Goal: Task Accomplishment & Management: Manage account settings

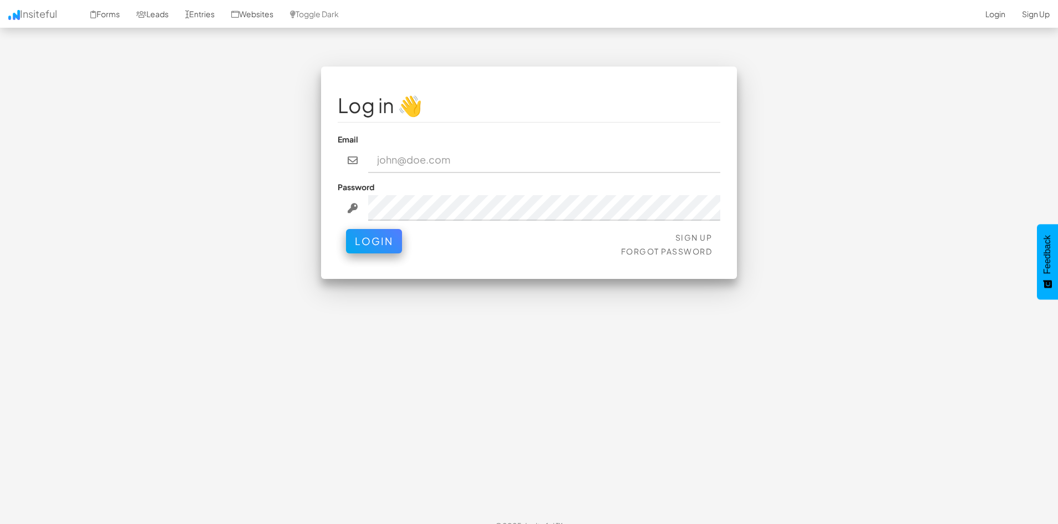
type input "tim.cheng@nuix.com"
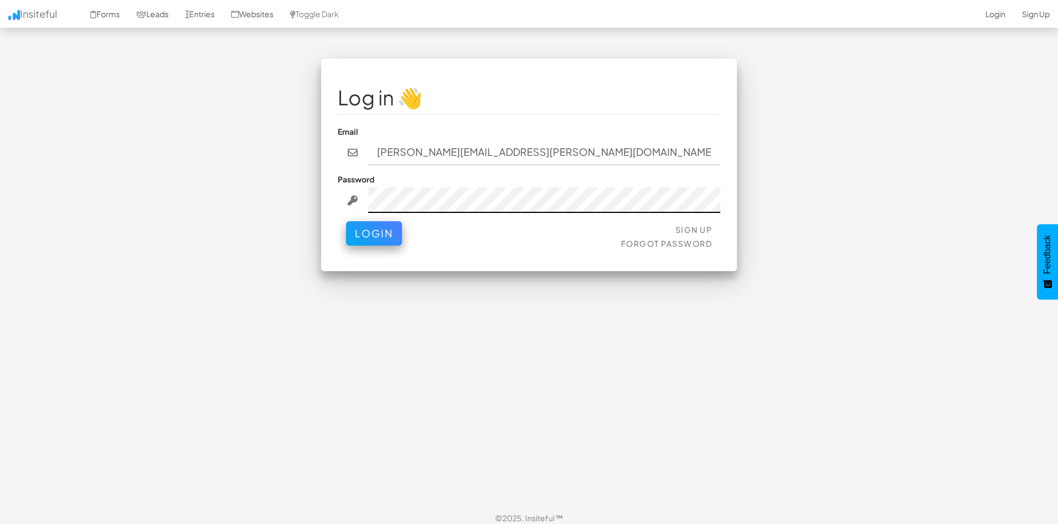
scroll to position [16, 0]
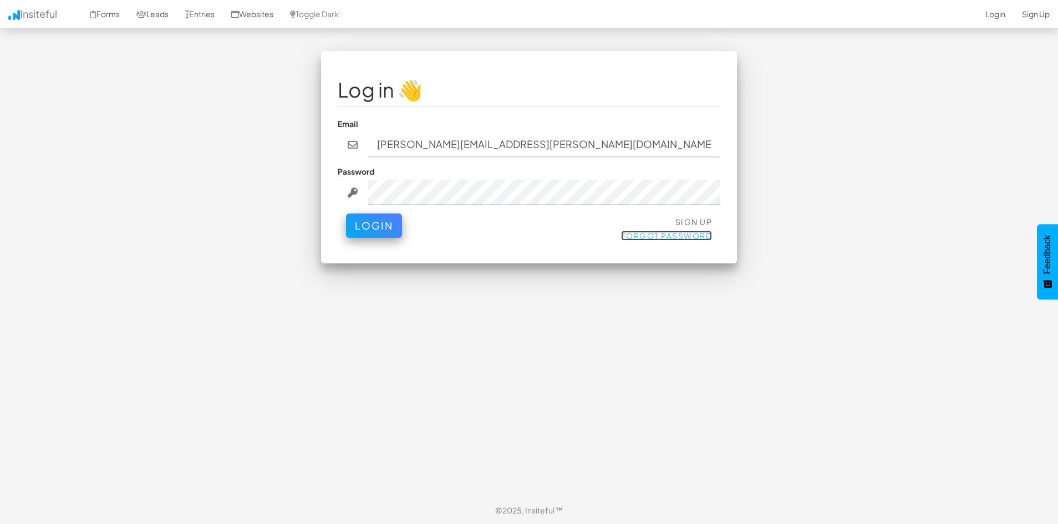
click at [672, 237] on link "Forgot Password" at bounding box center [666, 236] width 91 height 10
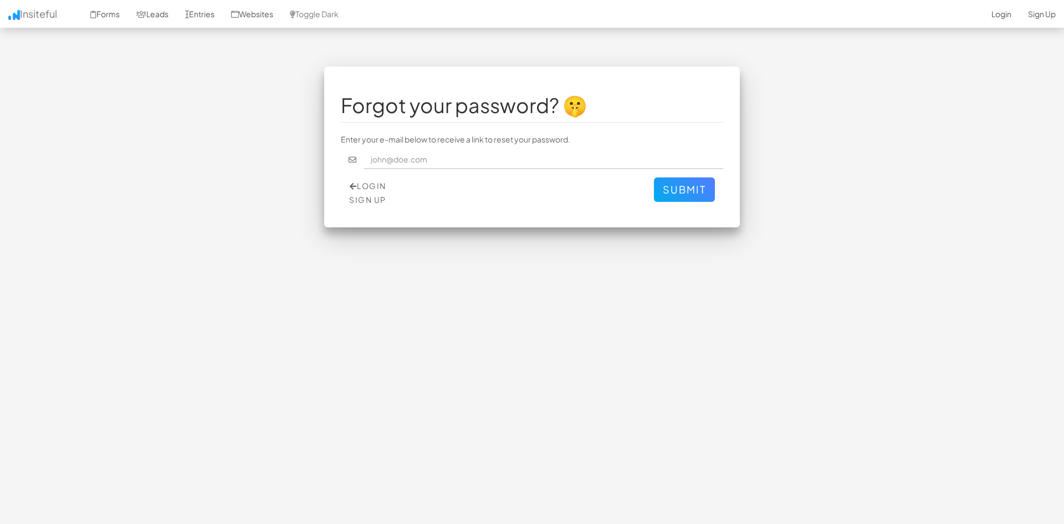
click at [517, 151] on input "text" at bounding box center [544, 159] width 360 height 19
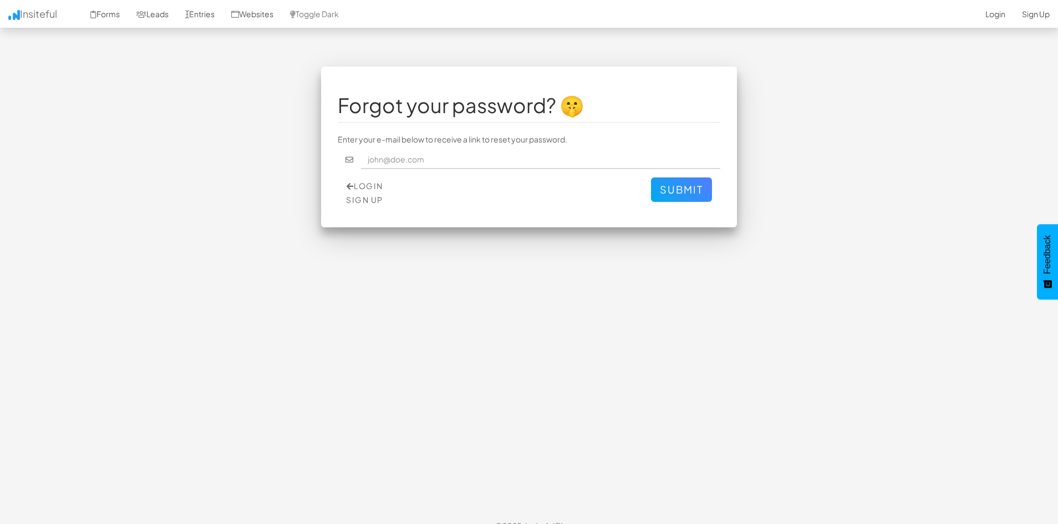
type input "tim.cheng@nuix.com"
click at [681, 185] on button "Submit" at bounding box center [681, 189] width 61 height 24
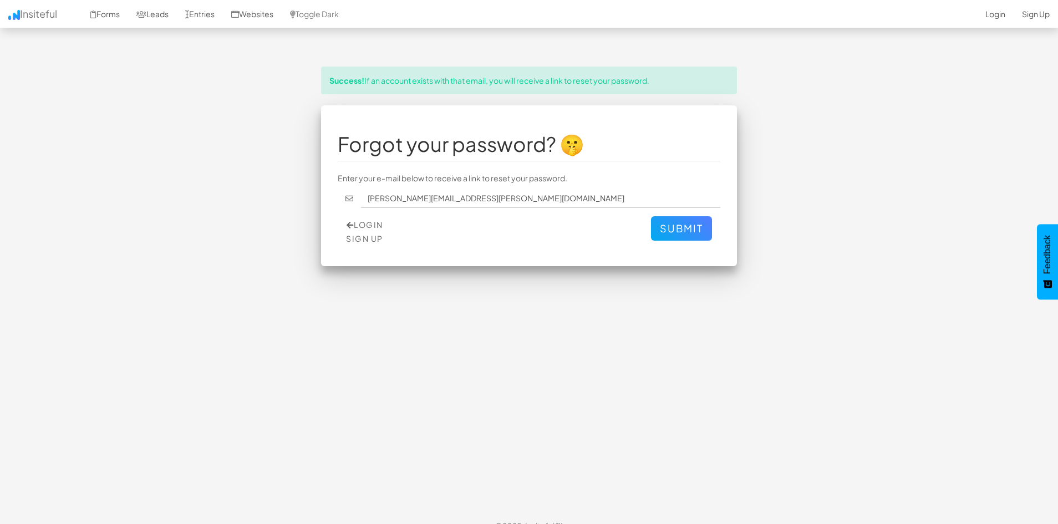
click at [588, 79] on div "Success! If an account exists with that email, you will receive a link to reset…" at bounding box center [529, 81] width 416 height 28
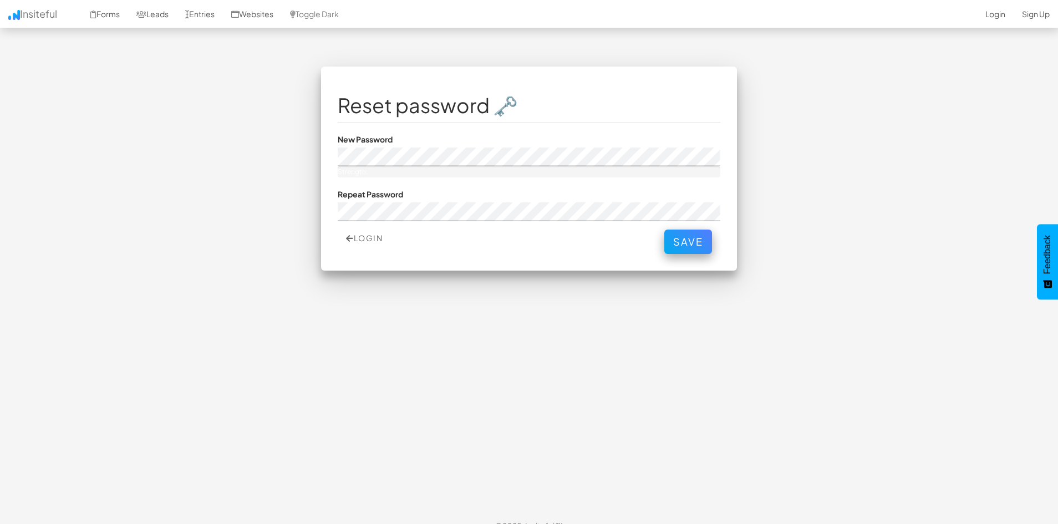
click at [516, 166] on div "Strength:" at bounding box center [529, 171] width 383 height 11
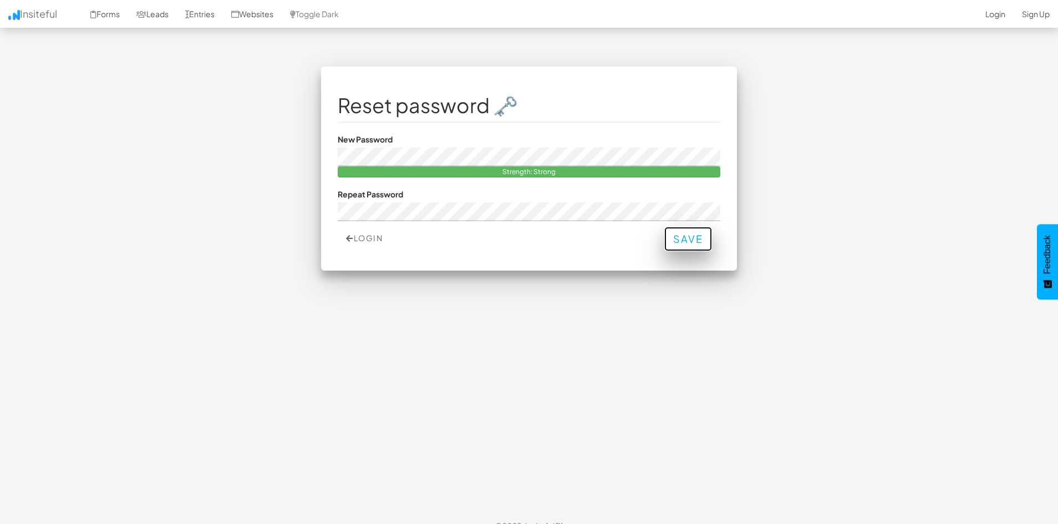
click at [686, 246] on button "Save" at bounding box center [688, 239] width 48 height 24
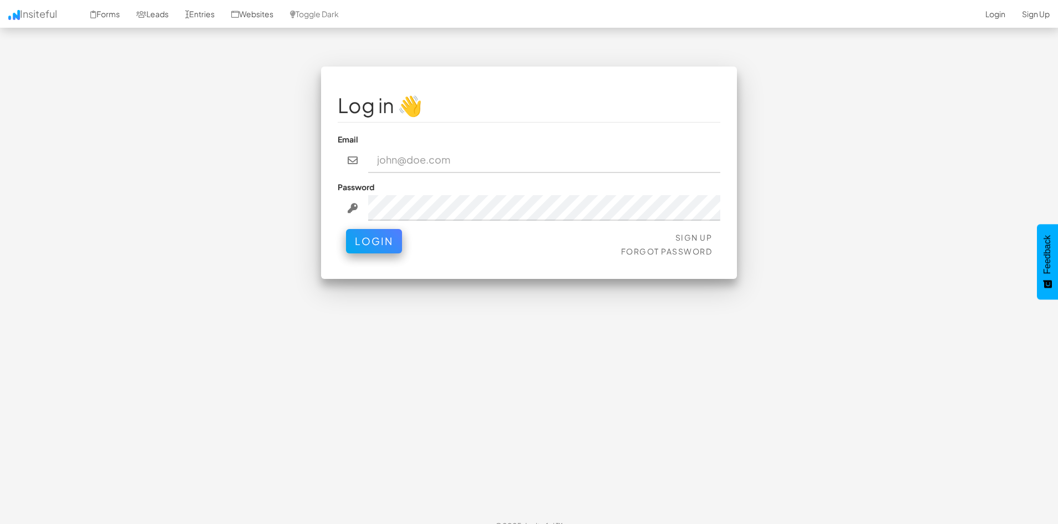
click at [509, 167] on input "email" at bounding box center [544, 160] width 353 height 26
type input "[PERSON_NAME][EMAIL_ADDRESS][PERSON_NAME][DOMAIN_NAME]"
click at [387, 249] on button "Login" at bounding box center [374, 238] width 56 height 24
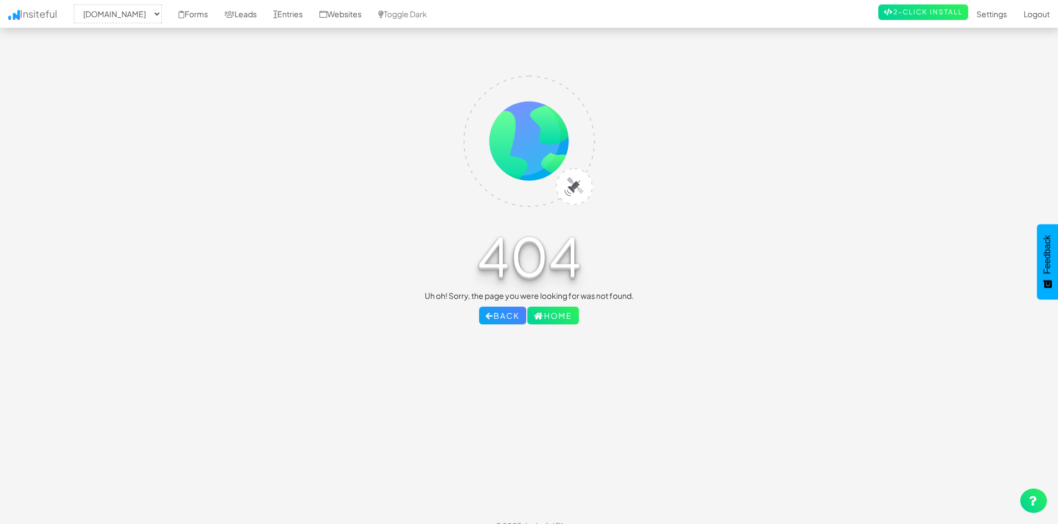
select select "1943"
click at [564, 315] on link "Home" at bounding box center [553, 316] width 52 height 18
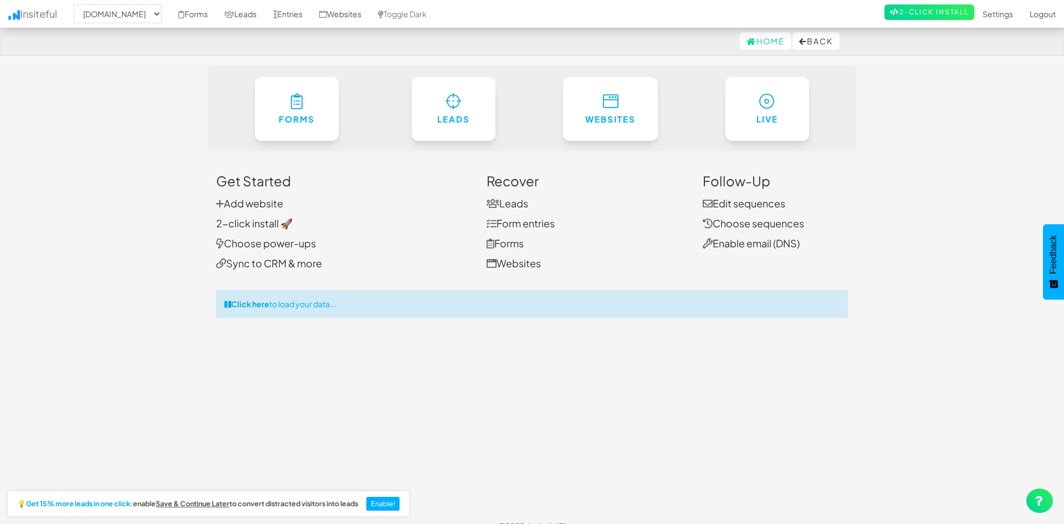
select select "1943"
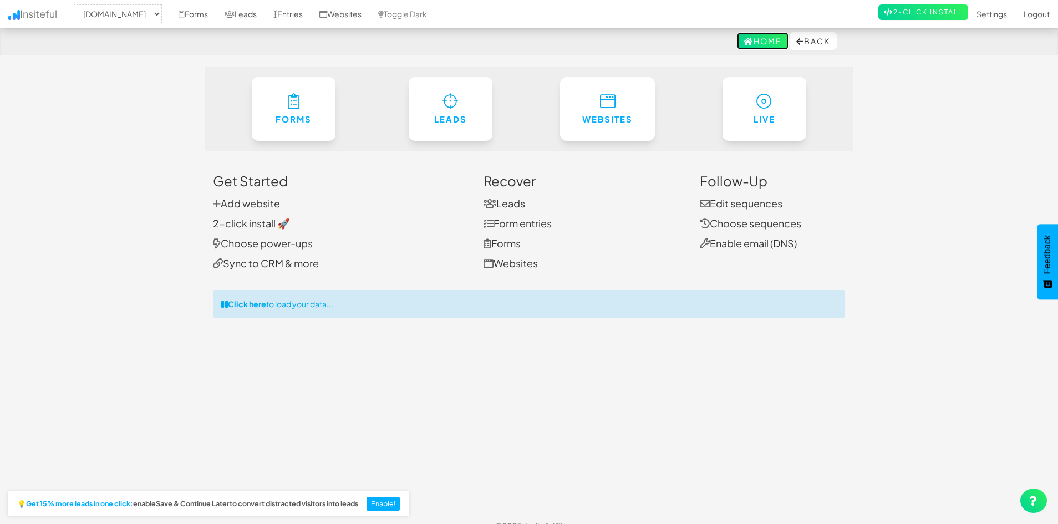
click at [767, 39] on link "Home" at bounding box center [763, 41] width 52 height 18
select select "1943"
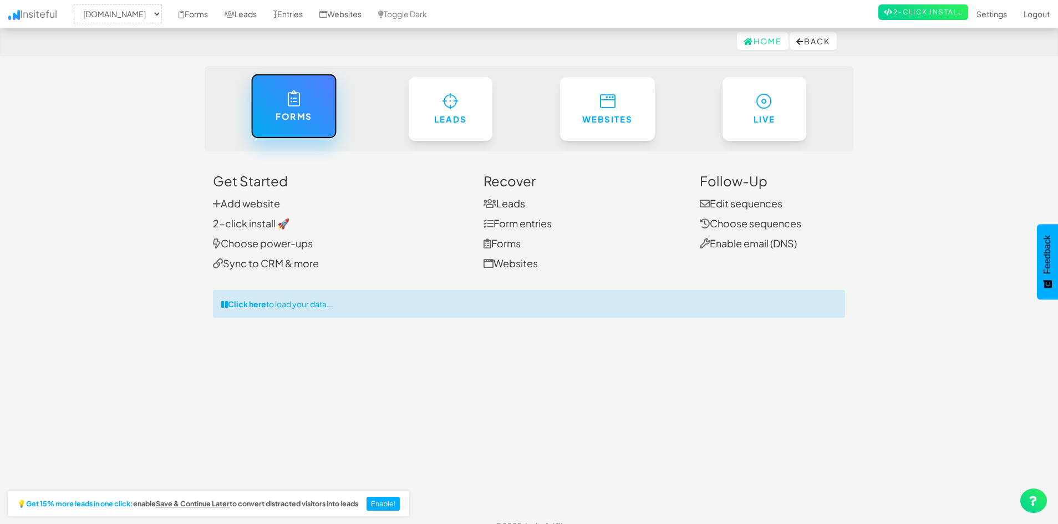
click at [309, 106] on link "Forms" at bounding box center [294, 106] width 86 height 65
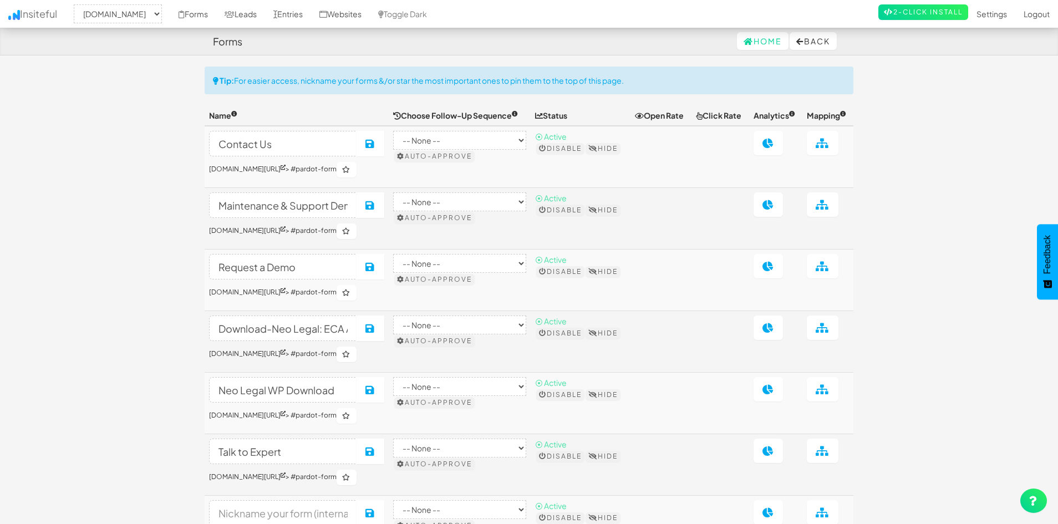
select select "1943"
click at [225, 15] on icon at bounding box center [230, 15] width 10 height 8
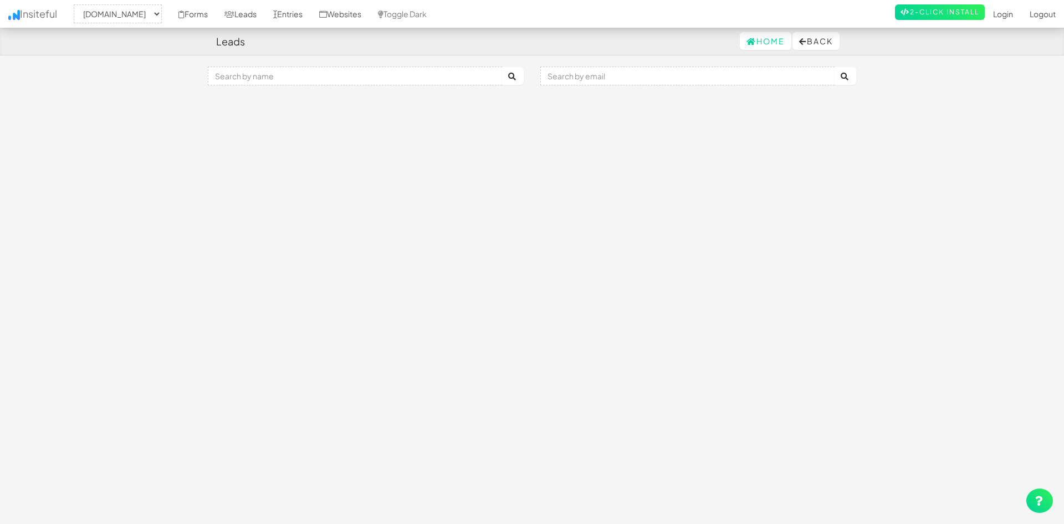
select select "1943"
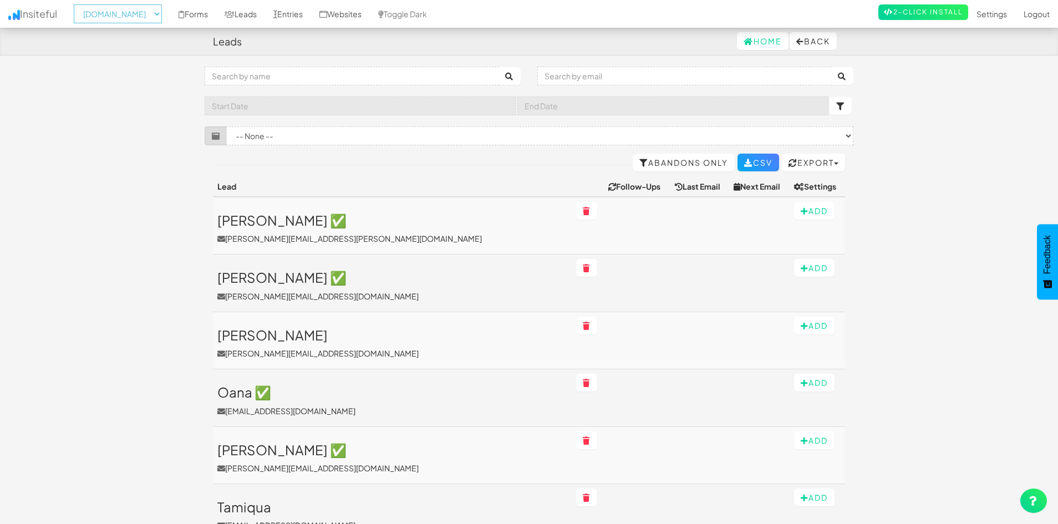
click at [137, 13] on select "-- None -- go.nuix.com" at bounding box center [118, 13] width 88 height 19
drag, startPoint x: 90, startPoint y: 120, endPoint x: 89, endPoint y: 67, distance: 53.2
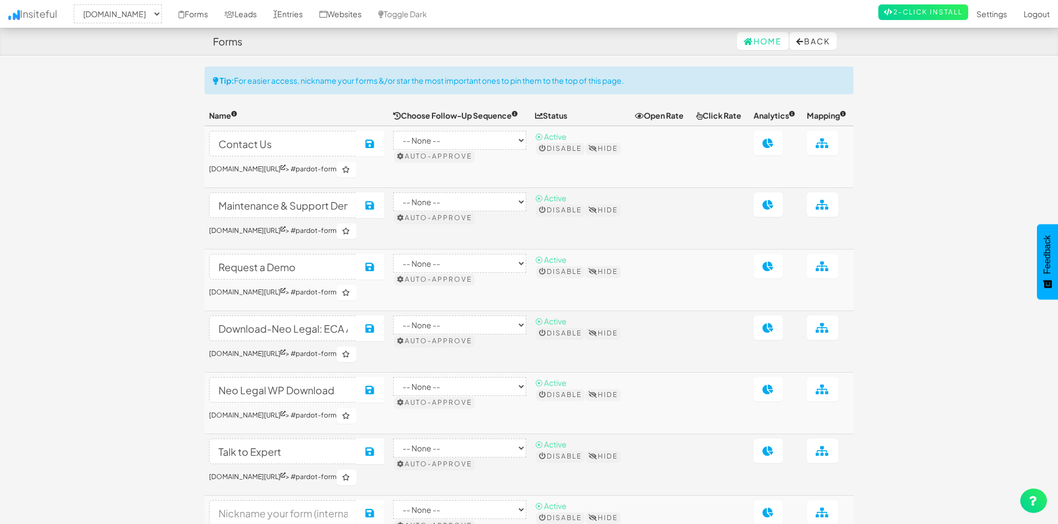
select select "1943"
click at [190, 14] on link "Forms" at bounding box center [193, 14] width 46 height 28
select select "1943"
click at [239, 12] on link "Leads" at bounding box center [240, 14] width 49 height 28
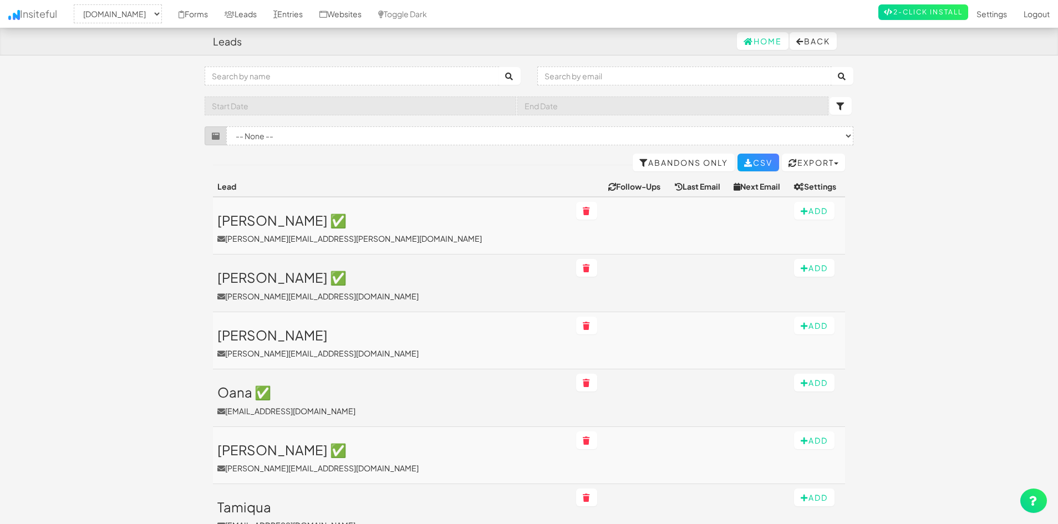
select select "1943"
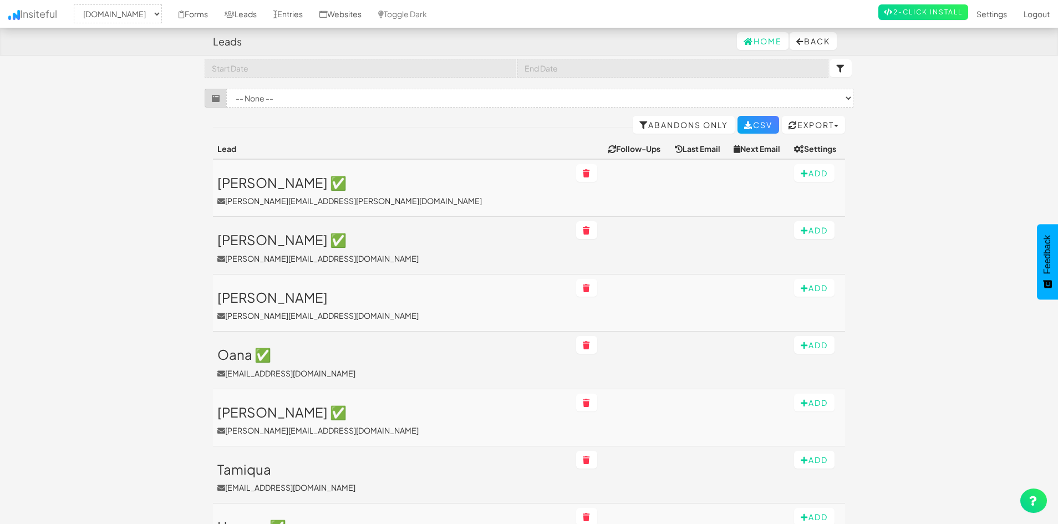
scroll to position [55, 0]
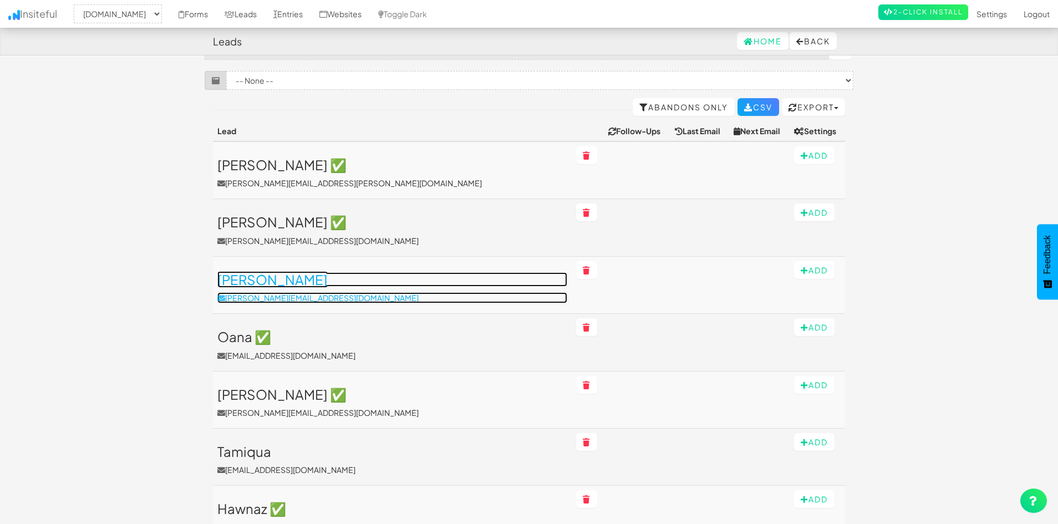
click at [240, 279] on h3 "Mary" at bounding box center [392, 279] width 350 height 14
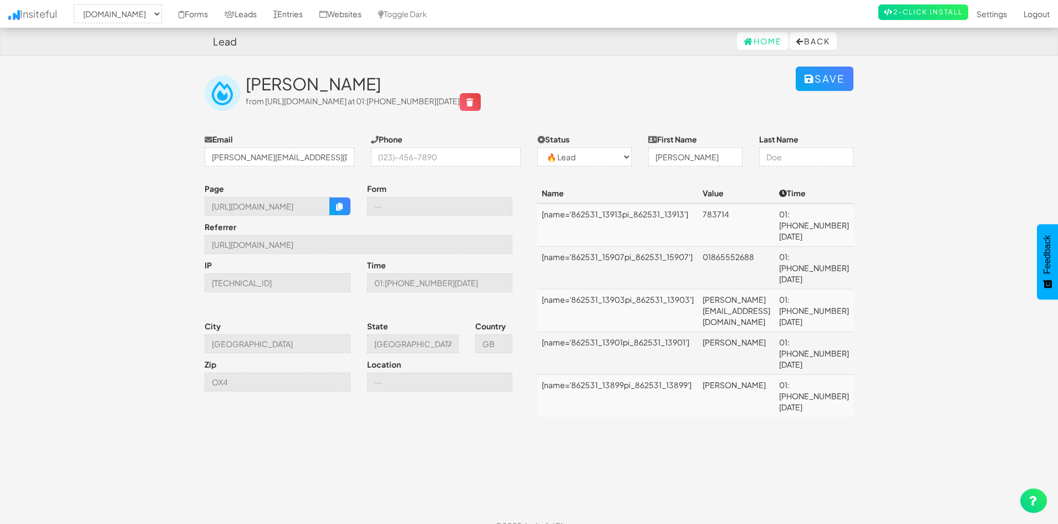
select select "1943"
select select "0"
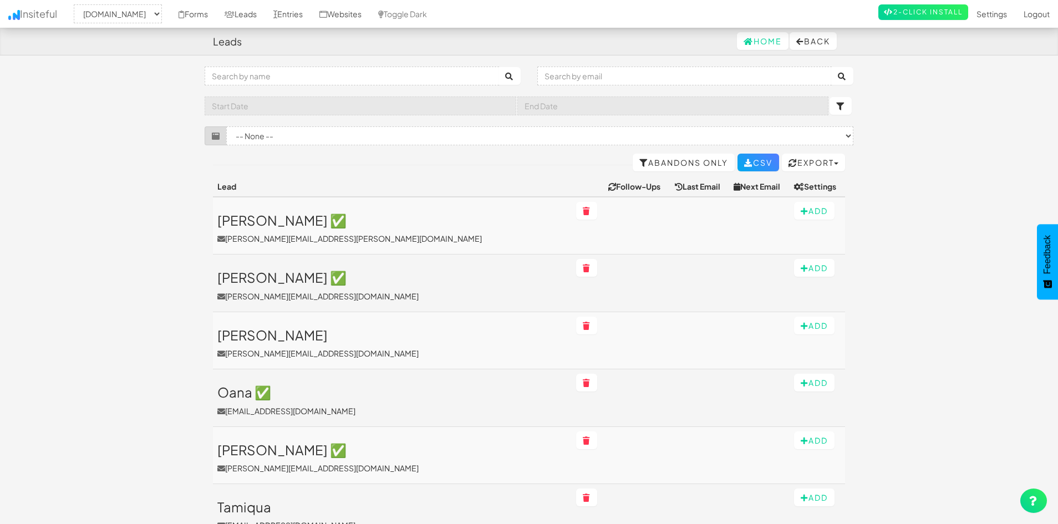
select select "1943"
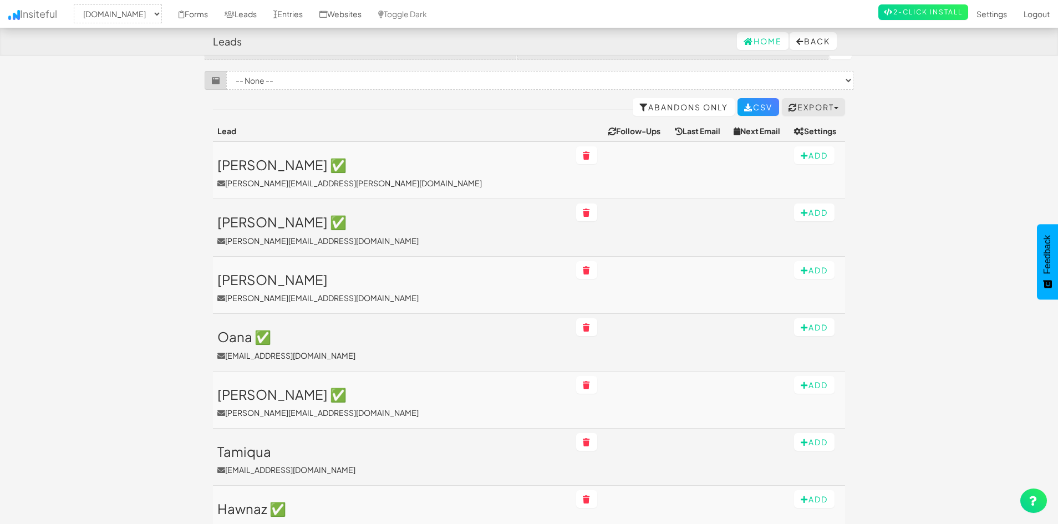
click at [822, 108] on button "Export" at bounding box center [813, 107] width 63 height 18
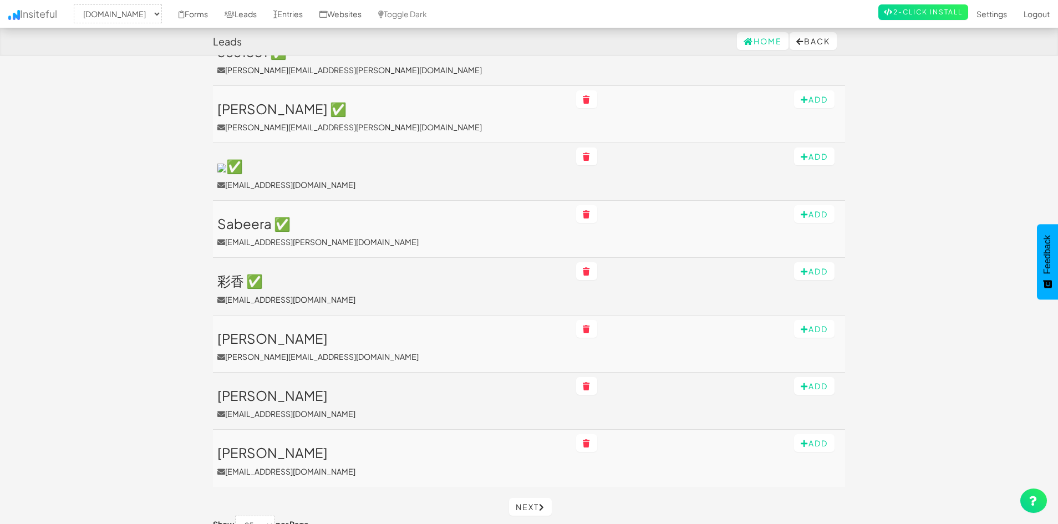
scroll to position [1181, 0]
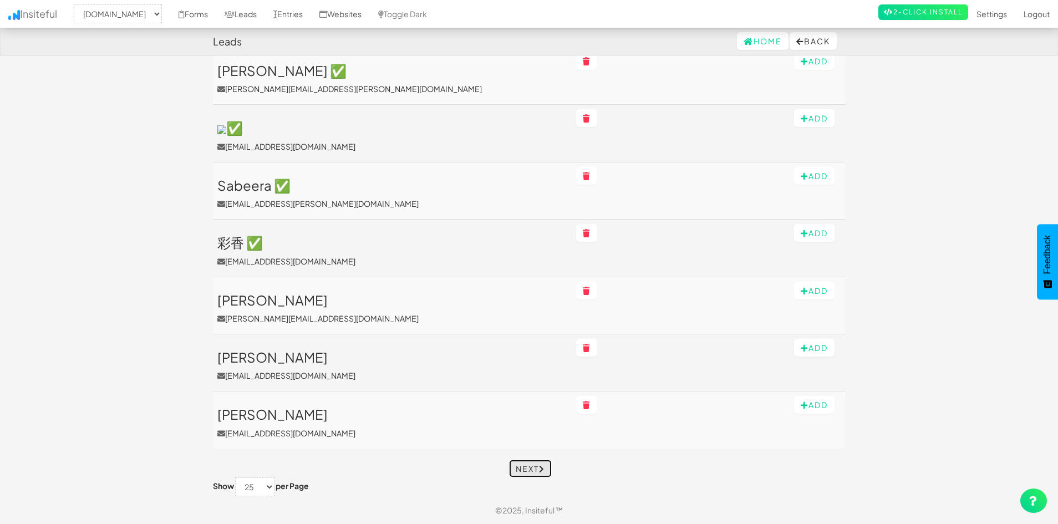
click at [543, 471] on icon at bounding box center [542, 469] width 6 height 8
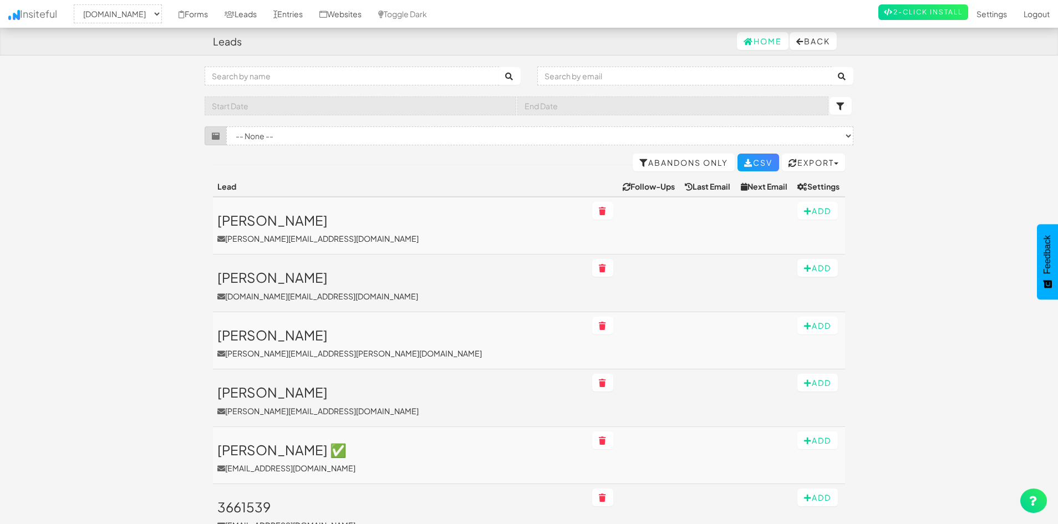
select select "1943"
click at [774, 131] on select "-- None -- Neo Legal WP Download ([DOMAIN_NAME][URL]) Talk to Expert ([DOMAIN_N…" at bounding box center [539, 135] width 627 height 19
click at [1002, 14] on link "Settings" at bounding box center [991, 14] width 47 height 28
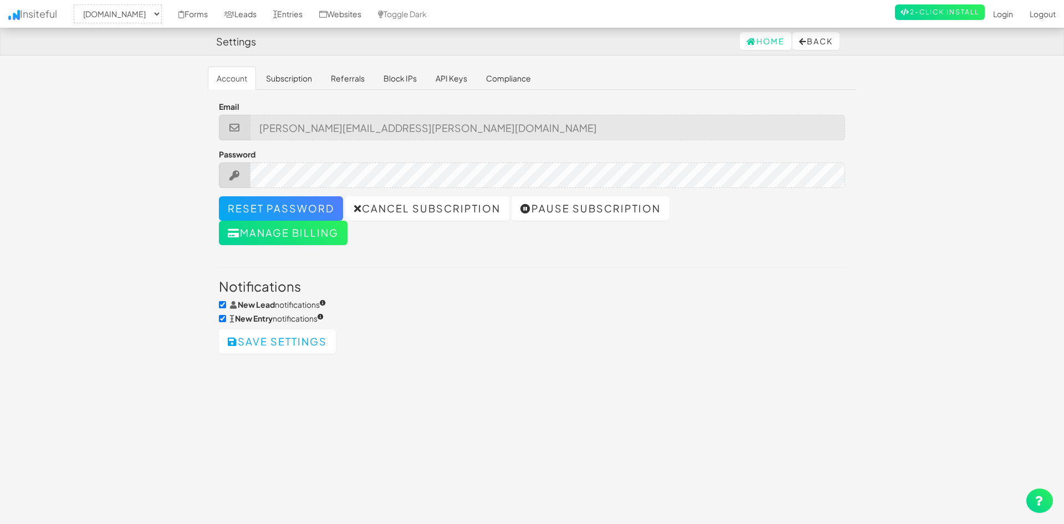
select select "1943"
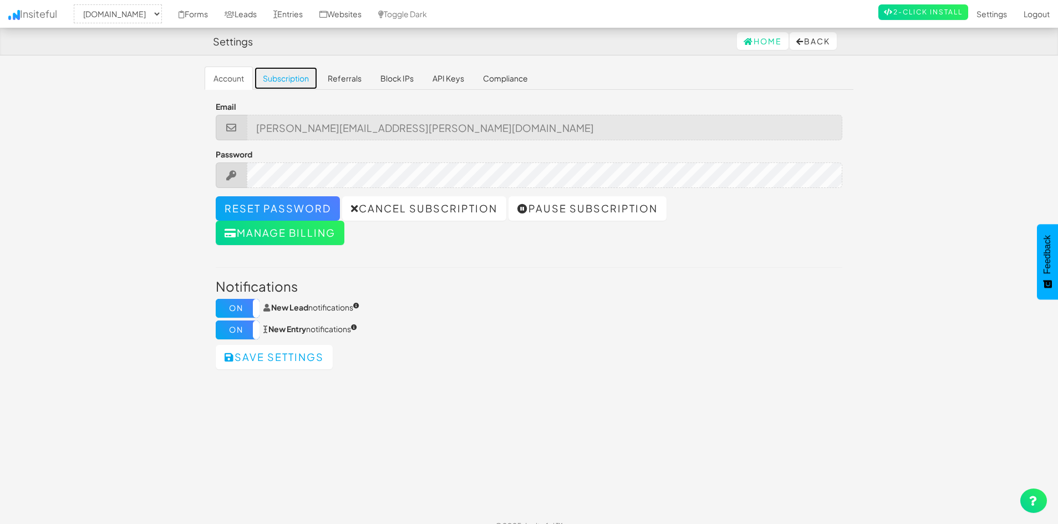
click at [276, 74] on link "Subscription" at bounding box center [286, 78] width 64 height 23
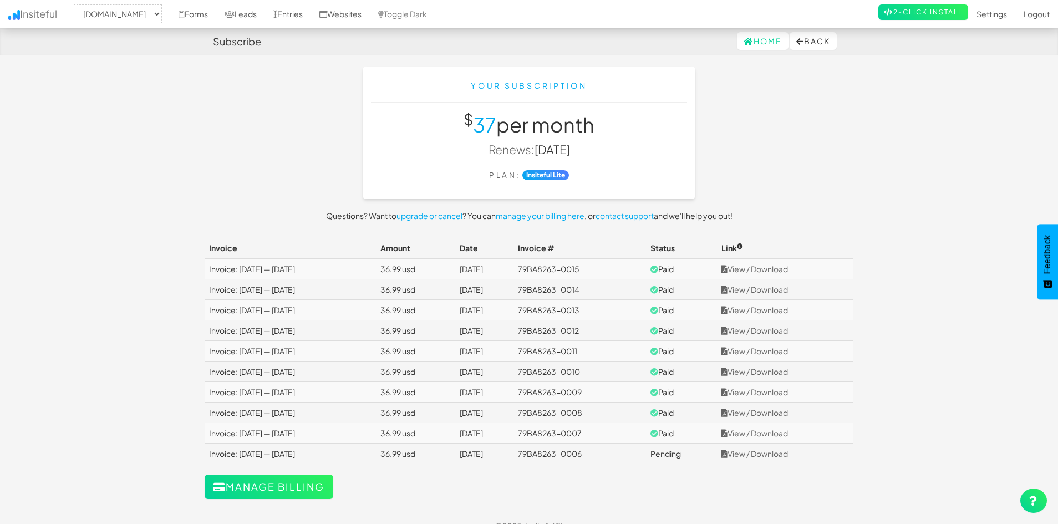
select select "1943"
click at [777, 267] on link "View / Download" at bounding box center [754, 269] width 67 height 10
